Goal: Task Accomplishment & Management: Manage account settings

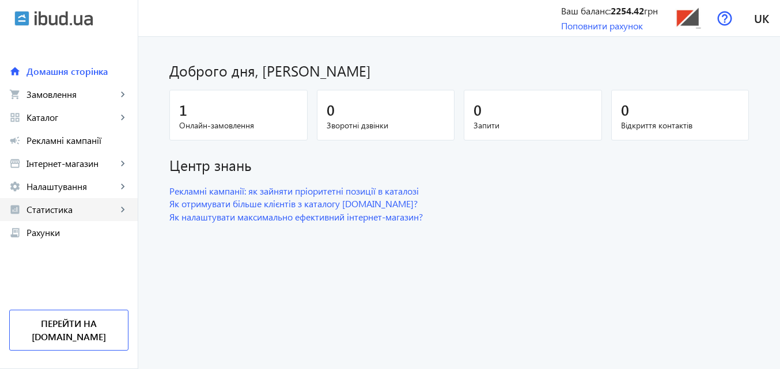
click at [45, 211] on span "Статистика" at bounding box center [71, 210] width 90 height 12
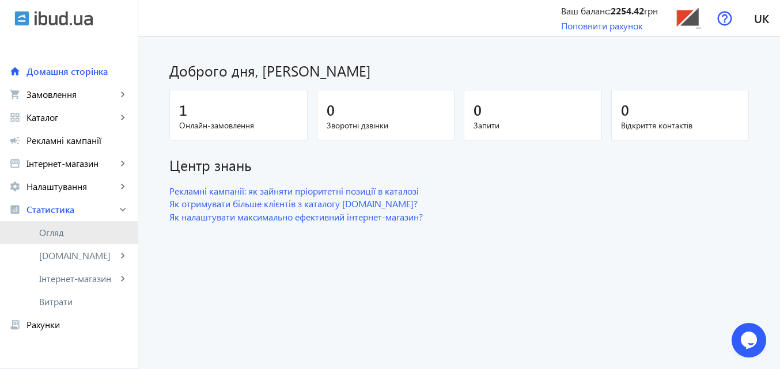
click at [58, 233] on span "Огляд" at bounding box center [83, 233] width 89 height 12
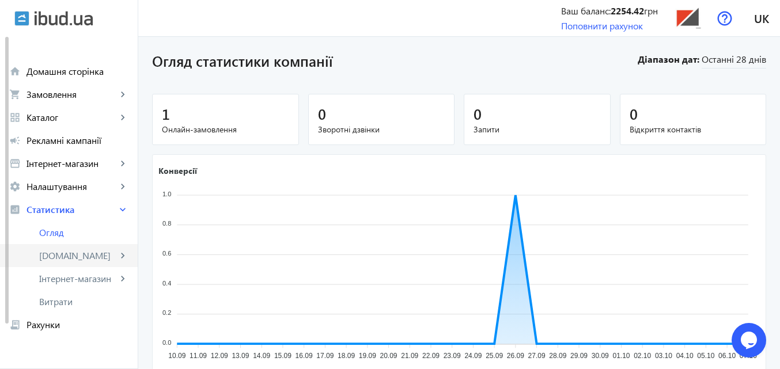
click at [77, 260] on span "[DOMAIN_NAME]" at bounding box center [78, 256] width 78 height 12
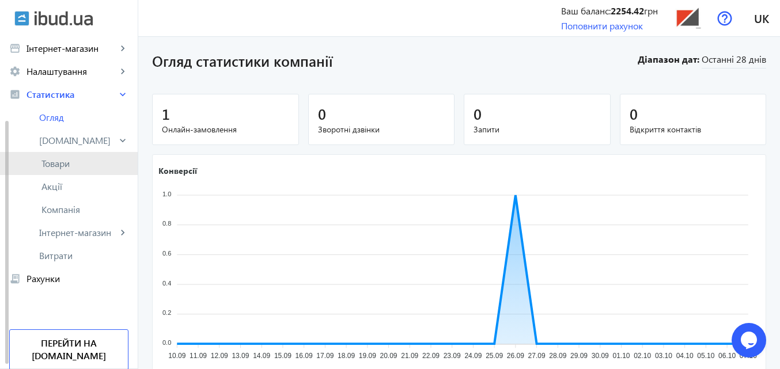
click at [62, 160] on span "Товари" at bounding box center [84, 164] width 87 height 12
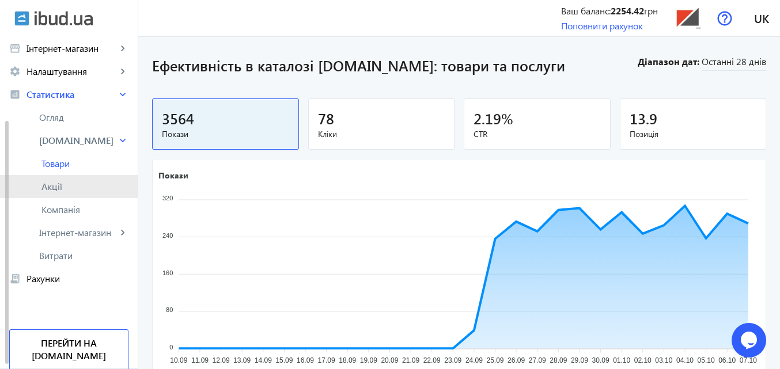
click at [69, 187] on span "Акції" at bounding box center [84, 187] width 87 height 12
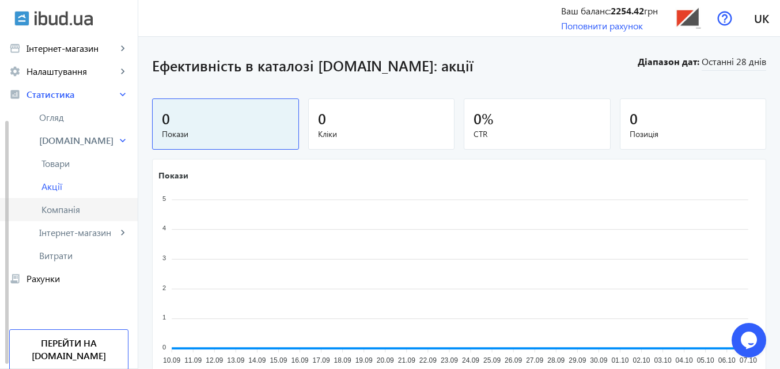
click at [68, 207] on span "Компанія" at bounding box center [84, 210] width 87 height 12
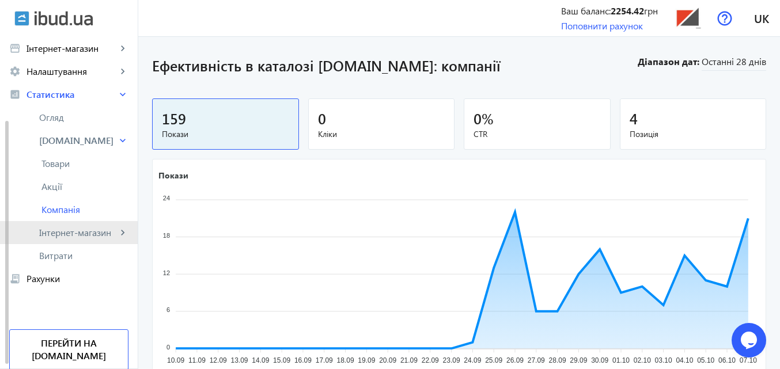
click at [70, 233] on span "Інтернет-магазин" at bounding box center [78, 233] width 78 height 12
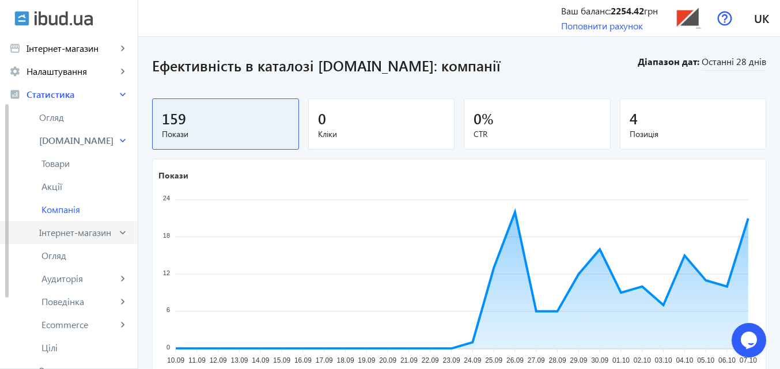
click at [70, 230] on span "Інтернет-магазин" at bounding box center [78, 233] width 78 height 12
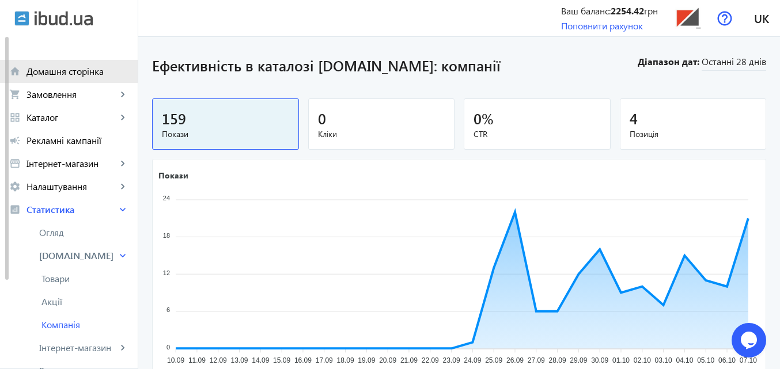
click at [64, 70] on span "Домашня сторінка" at bounding box center [77, 72] width 102 height 12
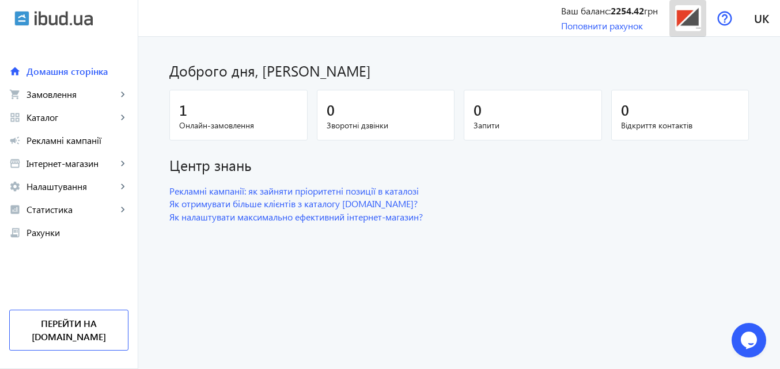
click at [681, 11] on img at bounding box center [688, 18] width 26 height 26
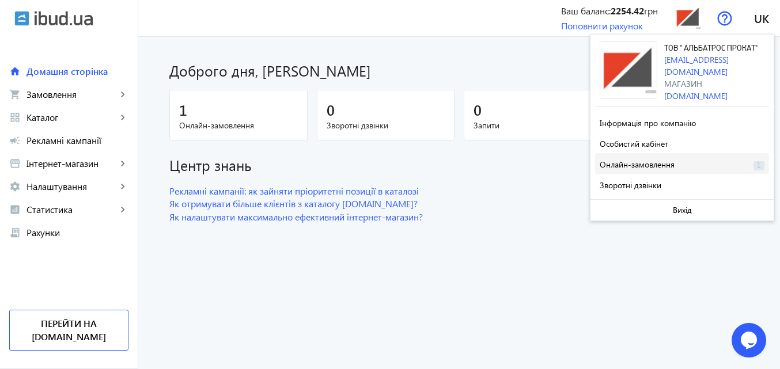
click at [648, 170] on span "Онлайн-замовлення" at bounding box center [636, 164] width 75 height 11
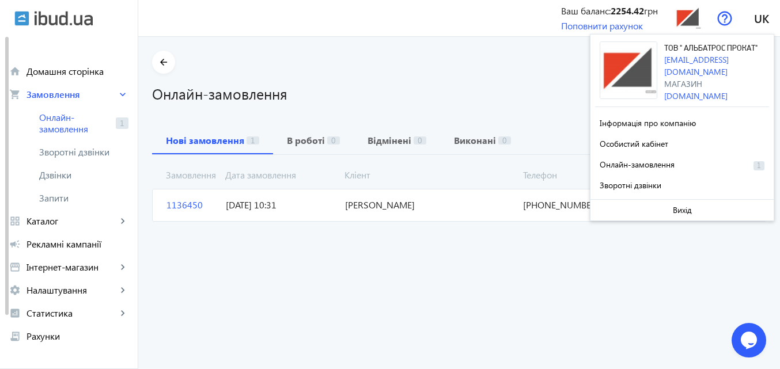
click at [381, 73] on section "arrow_back Онлайн-замовлення" at bounding box center [459, 77] width 614 height 53
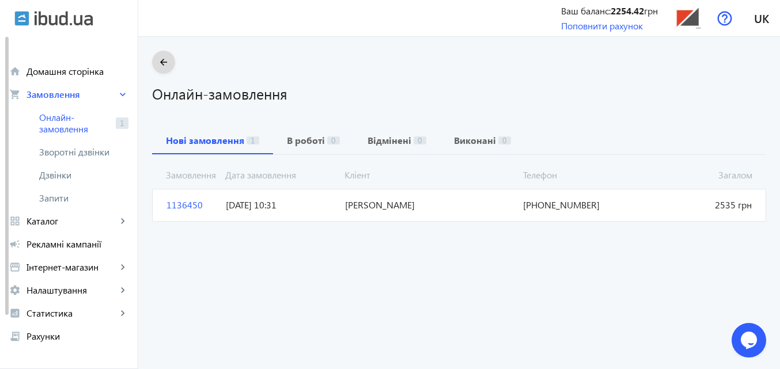
click at [161, 58] on mat-icon "arrow_back" at bounding box center [164, 62] width 14 height 14
